Goal: Information Seeking & Learning: Find specific fact

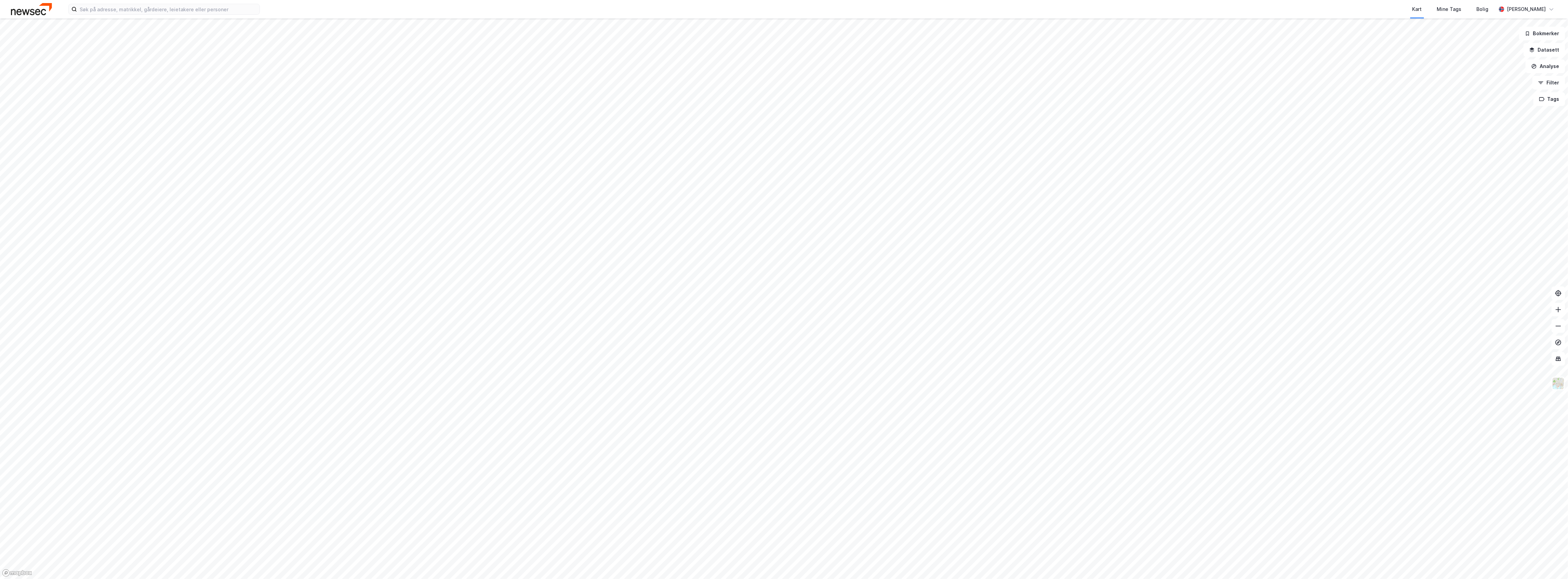
click at [128, 1] on div "Kart Mine Tags Bolig [PERSON_NAME]" at bounding box center [784, 9] width 1568 height 18
click at [125, 9] on input at bounding box center [168, 9] width 183 height 10
paste input "[PERSON_NAME]"
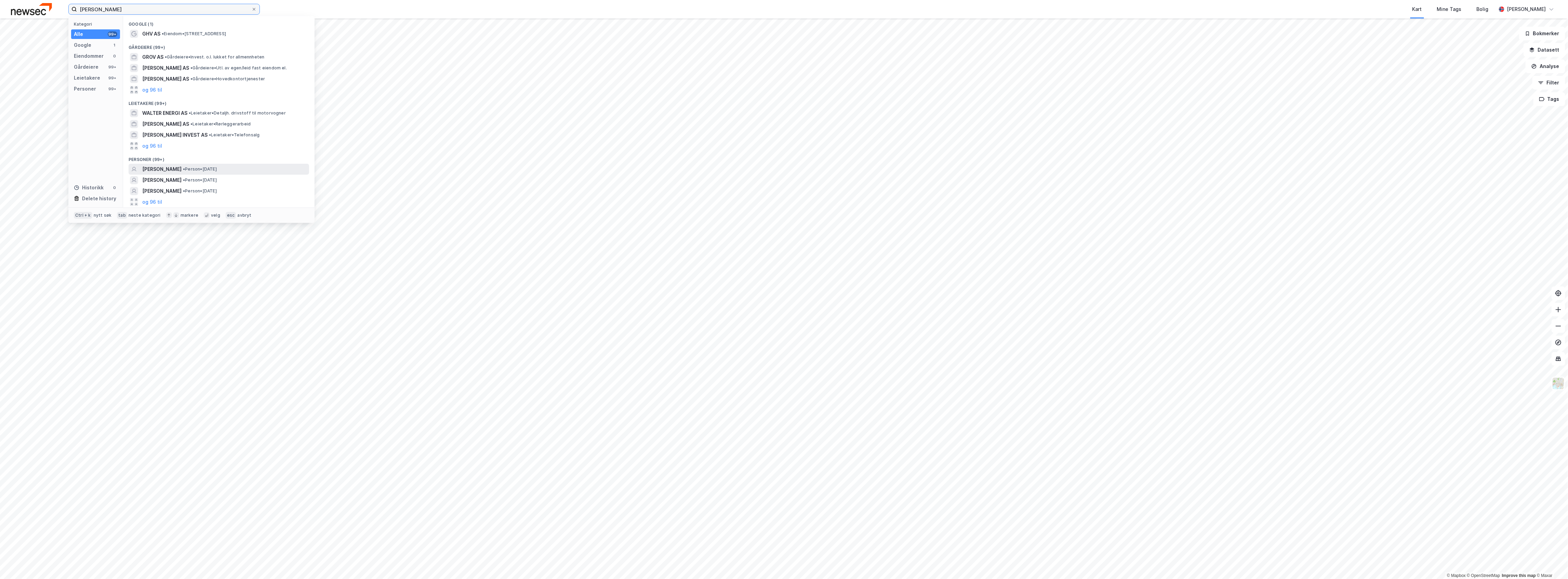
type input "[PERSON_NAME]"
click at [181, 170] on span "[PERSON_NAME]" at bounding box center [162, 168] width 40 height 8
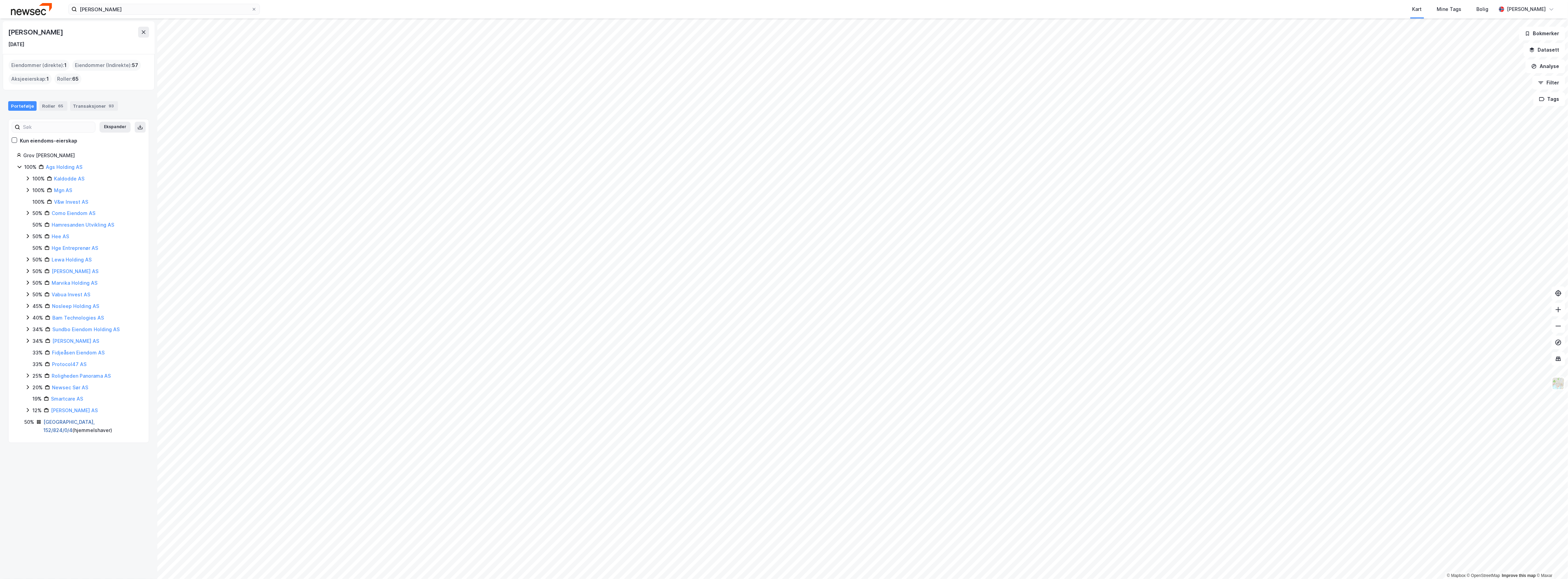
click at [76, 425] on link "[GEOGRAPHIC_DATA], 152/824/0/4" at bounding box center [69, 426] width 51 height 14
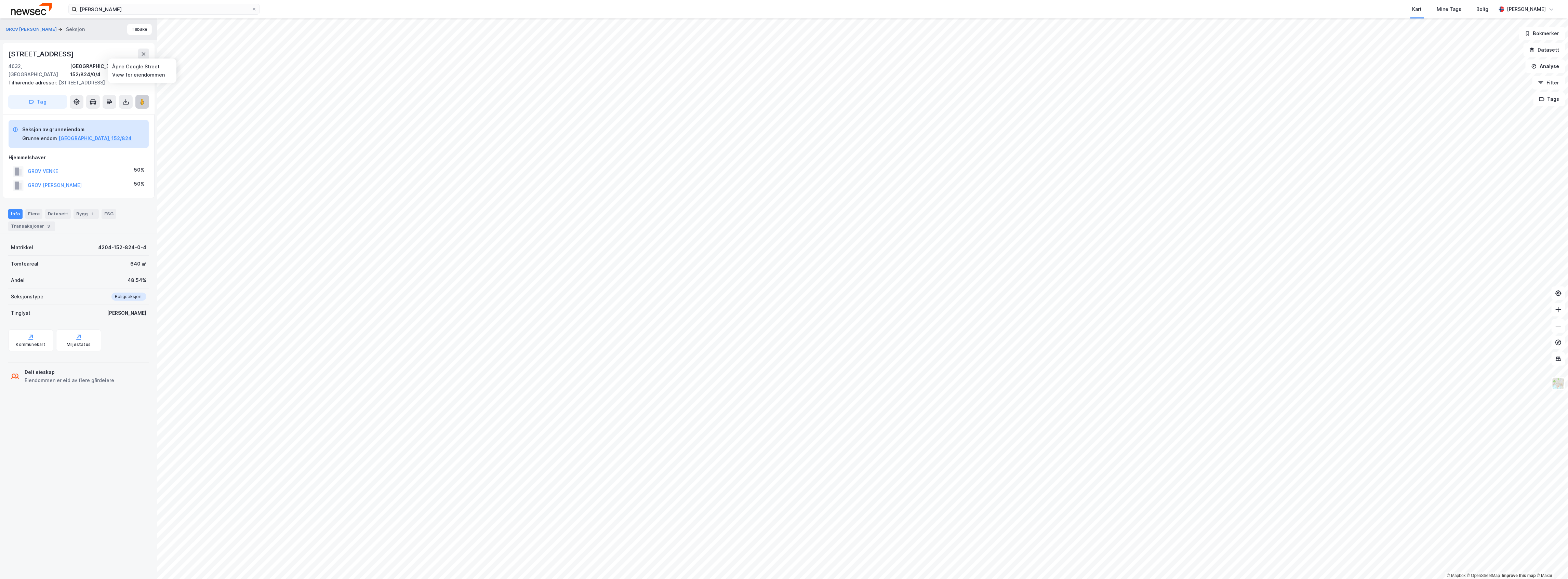
click at [143, 99] on image at bounding box center [142, 102] width 4 height 7
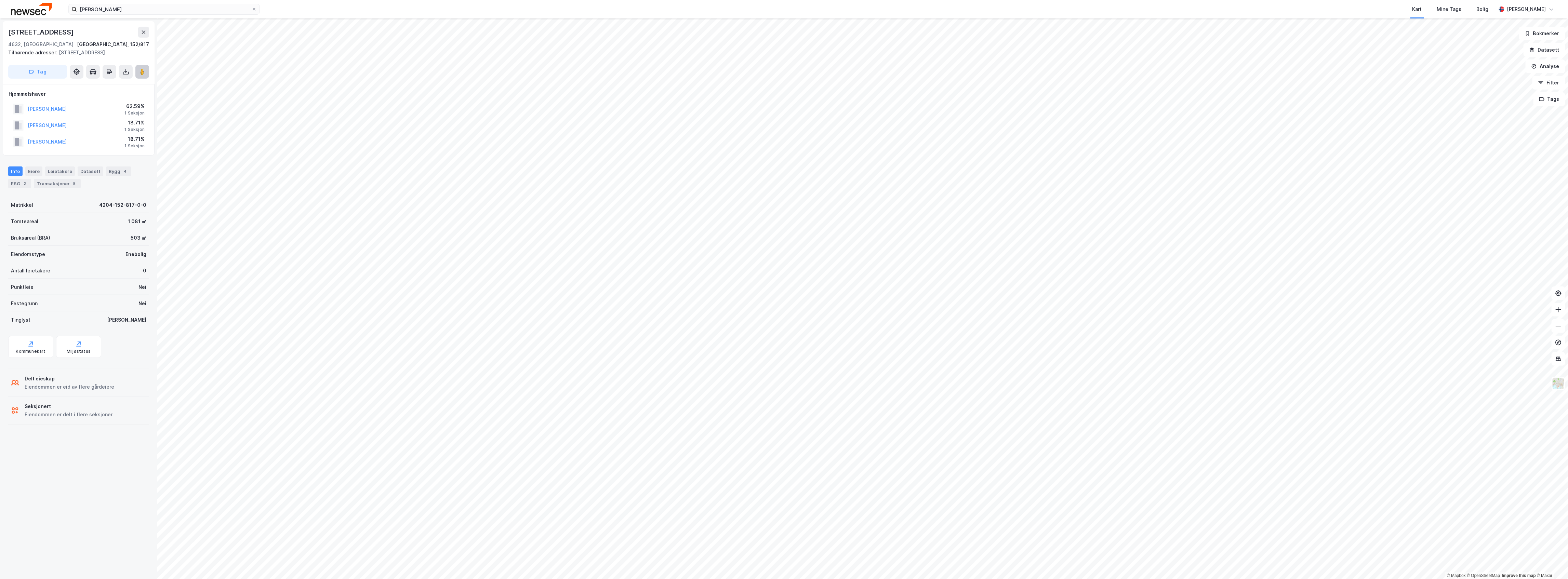
click at [144, 74] on icon at bounding box center [142, 71] width 7 height 7
click at [63, 186] on div "5" at bounding box center [66, 183] width 7 height 7
